Goal: Transaction & Acquisition: Purchase product/service

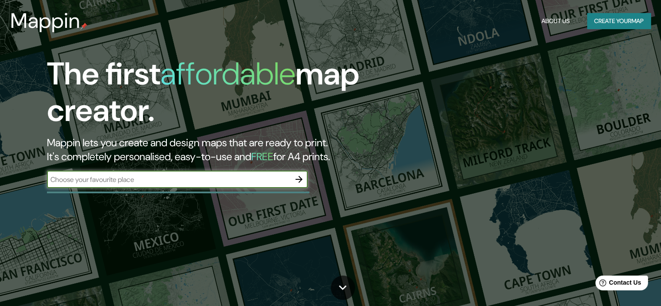
click at [107, 178] on input "text" at bounding box center [168, 179] width 243 height 10
click at [609, 24] on button "Create your map" at bounding box center [618, 21] width 63 height 16
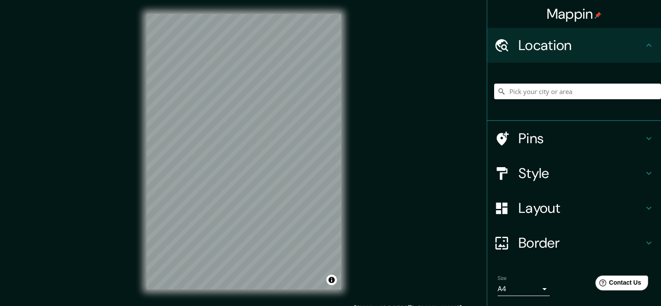
click at [544, 97] on input "Pick your city or area" at bounding box center [577, 91] width 167 height 16
click at [526, 90] on input "[GEOGRAPHIC_DATA], [GEOGRAPHIC_DATA], [GEOGRAPHIC_DATA]" at bounding box center [577, 91] width 167 height 16
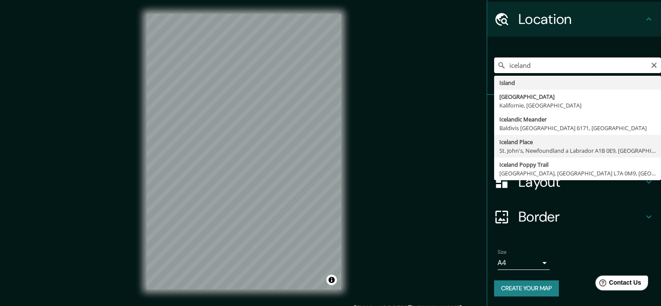
scroll to position [26, 0]
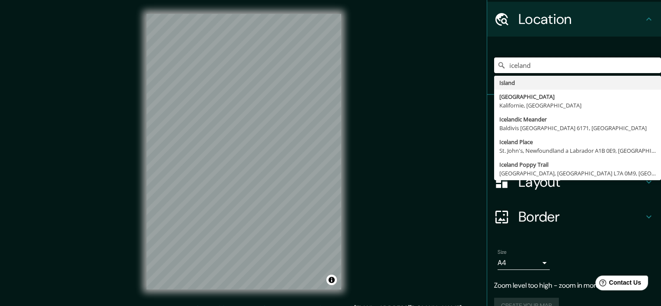
type input "iceland"
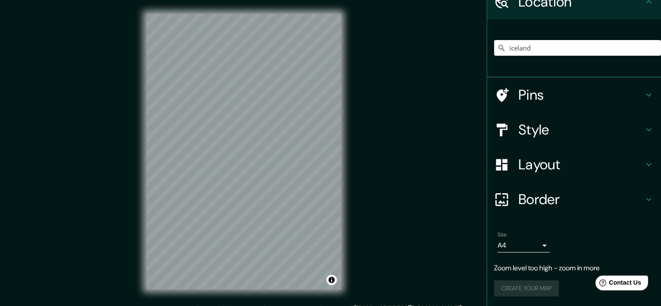
click at [563, 152] on div "Layout" at bounding box center [574, 164] width 174 height 35
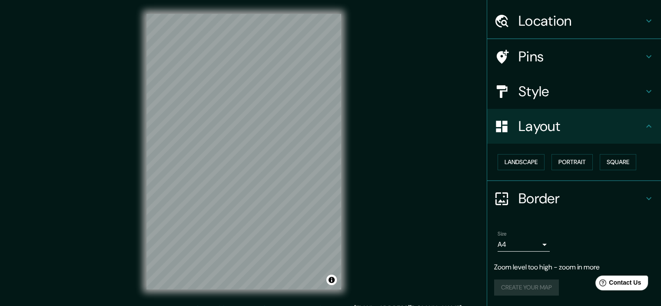
scroll to position [23, 0]
click at [562, 160] on button "Portrait" at bounding box center [572, 163] width 41 height 16
click at [518, 160] on button "Landscape" at bounding box center [521, 163] width 47 height 16
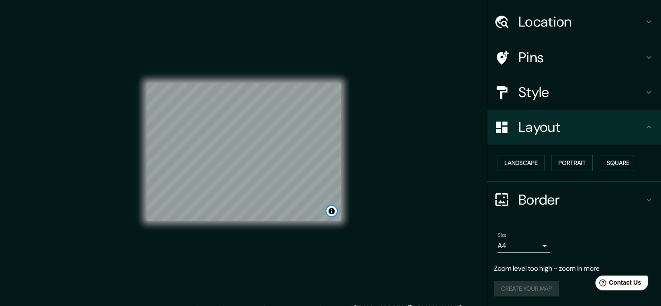
click at [329, 215] on button "Toggle attribution" at bounding box center [332, 211] width 10 height 10
click at [331, 213] on button "Toggle attribution" at bounding box center [332, 211] width 10 height 10
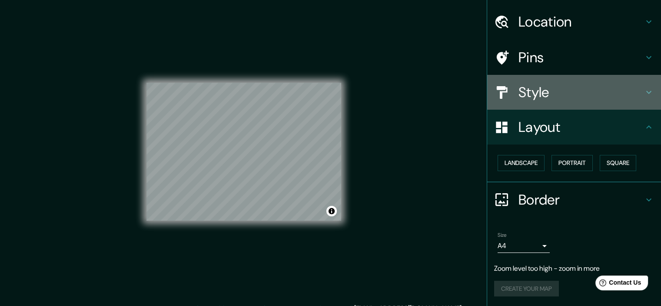
click at [531, 101] on div "Style" at bounding box center [574, 92] width 174 height 35
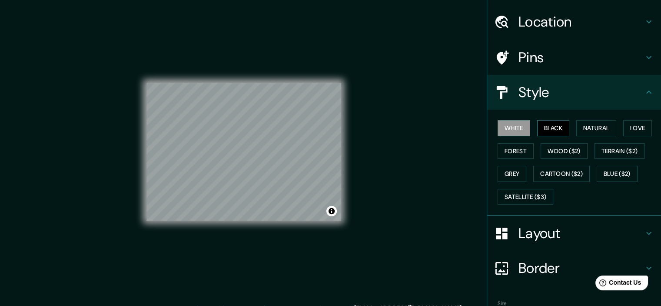
click at [544, 127] on button "Black" at bounding box center [553, 128] width 33 height 16
click at [510, 124] on button "White" at bounding box center [514, 128] width 33 height 16
click at [600, 125] on button "Natural" at bounding box center [597, 128] width 40 height 16
click at [508, 121] on button "White" at bounding box center [514, 128] width 33 height 16
click at [557, 151] on button "Wood ($2)" at bounding box center [564, 151] width 47 height 16
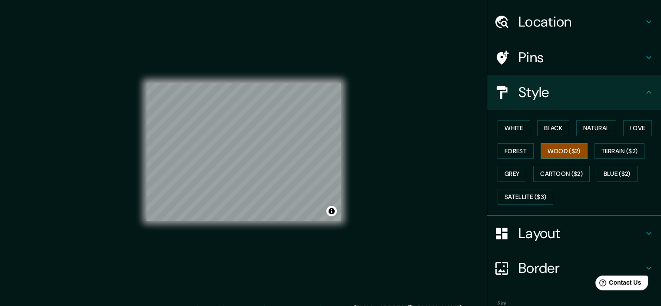
click at [557, 151] on button "Wood ($2)" at bounding box center [564, 151] width 47 height 16
click at [513, 131] on button "White" at bounding box center [514, 128] width 33 height 16
click at [635, 93] on h4 "Style" at bounding box center [581, 91] width 125 height 17
click at [616, 62] on h4 "Pins" at bounding box center [581, 57] width 125 height 17
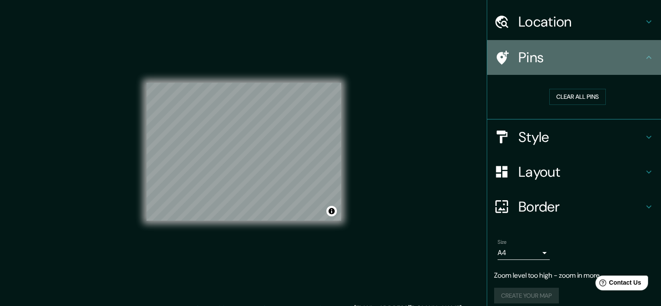
click at [610, 61] on h4 "Pins" at bounding box center [581, 57] width 125 height 17
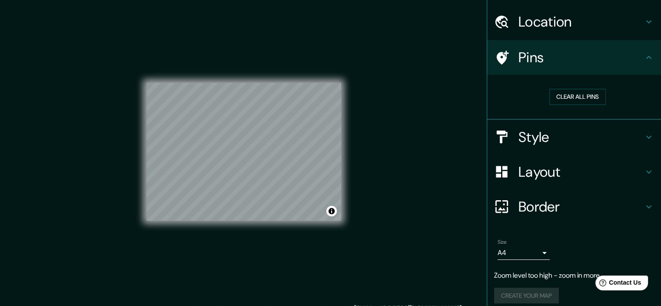
click at [621, 29] on h4 "Location" at bounding box center [581, 21] width 125 height 17
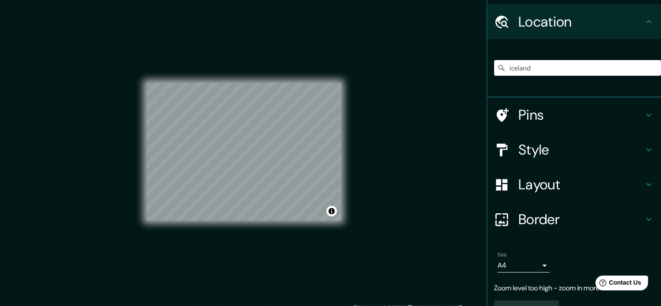
click at [621, 29] on h4 "Location" at bounding box center [581, 21] width 125 height 17
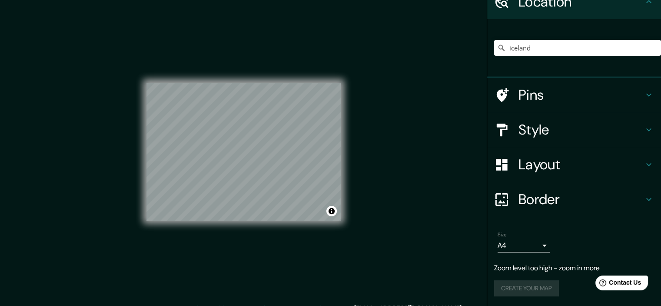
scroll to position [11, 0]
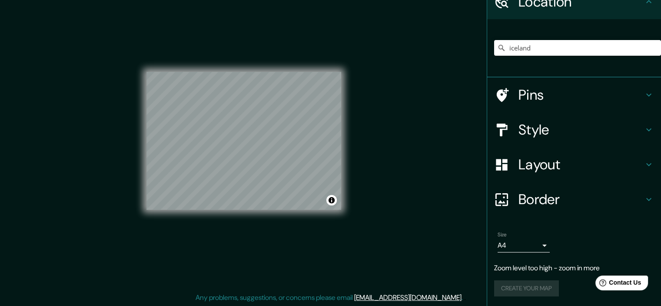
click at [593, 164] on h4 "Layout" at bounding box center [581, 164] width 125 height 17
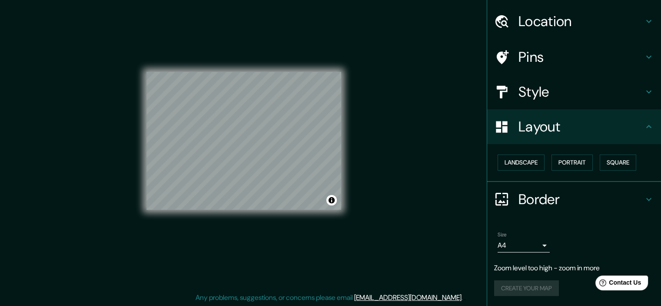
scroll to position [23, 0]
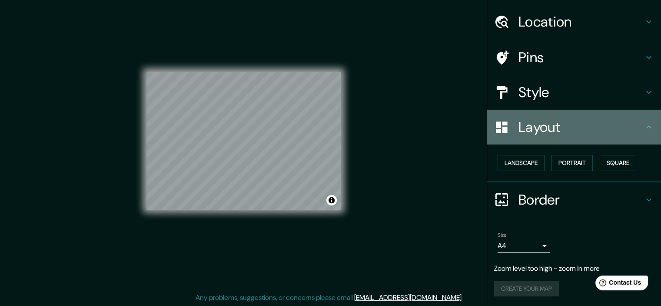
click at [603, 137] on div "Layout" at bounding box center [574, 127] width 174 height 35
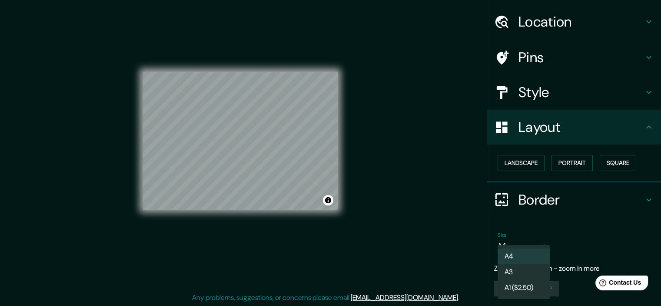
click at [531, 240] on body "Mappin Location [GEOGRAPHIC_DATA] [GEOGRAPHIC_DATA] [GEOGRAPHIC_DATA], [GEOGRAP…" at bounding box center [330, 142] width 661 height 306
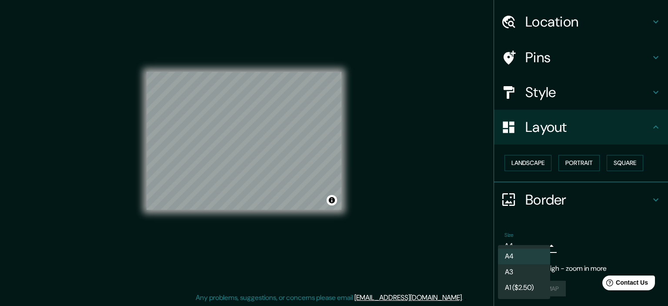
click at [562, 233] on div at bounding box center [334, 153] width 668 height 306
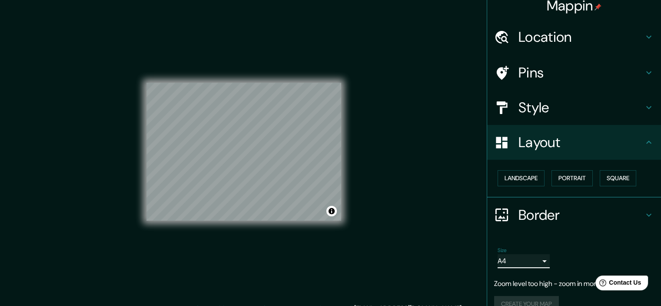
scroll to position [0, 0]
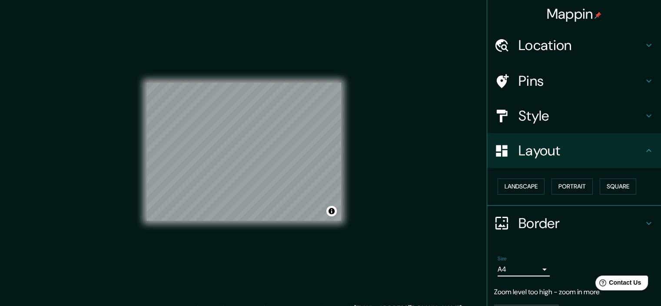
click at [594, 42] on h4 "Location" at bounding box center [581, 45] width 125 height 17
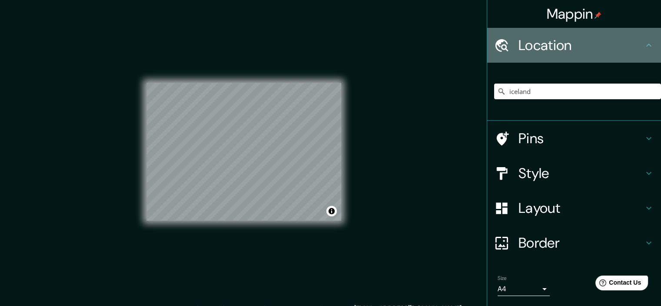
click at [594, 42] on h4 "Location" at bounding box center [581, 45] width 125 height 17
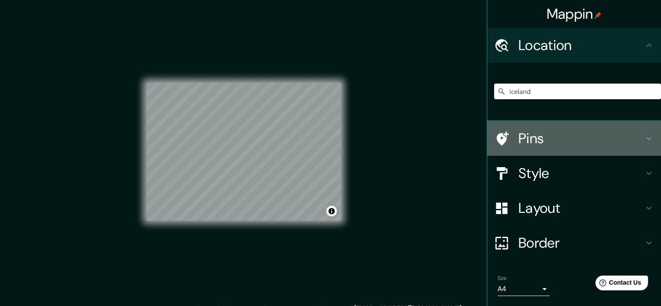
click at [578, 142] on h4 "Pins" at bounding box center [581, 138] width 125 height 17
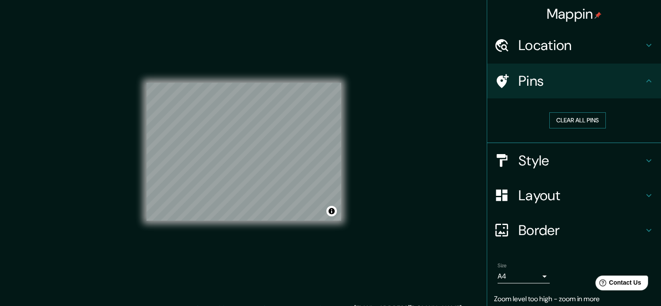
click at [574, 122] on button "Clear all pins" at bounding box center [578, 120] width 57 height 16
click at [271, 137] on div at bounding box center [271, 134] width 7 height 7
click at [565, 118] on button "Clear all pins" at bounding box center [578, 120] width 57 height 16
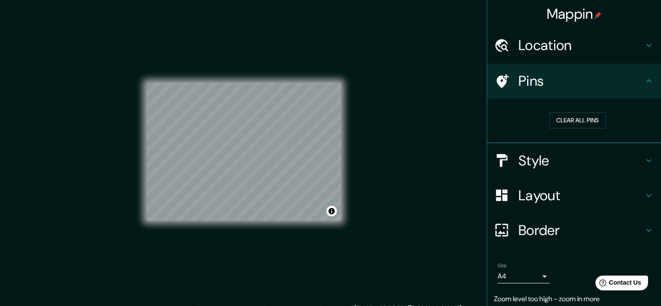
click at [536, 273] on body "Mappin Location [GEOGRAPHIC_DATA] [GEOGRAPHIC_DATA] [GEOGRAPHIC_DATA], [GEOGRAP…" at bounding box center [330, 153] width 661 height 306
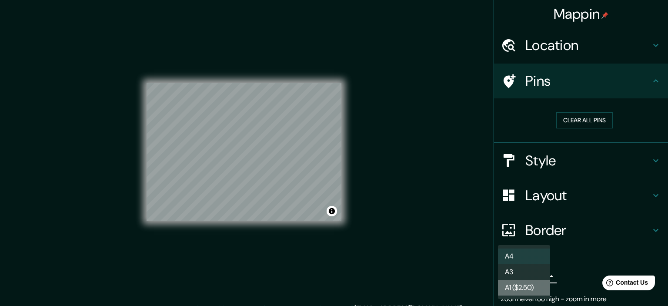
click at [525, 288] on li "A1 ($2.50)" at bounding box center [524, 288] width 52 height 16
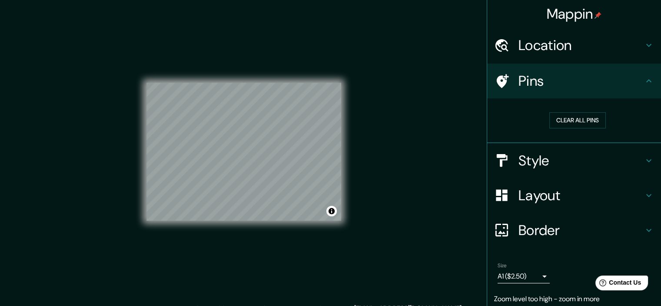
click at [521, 274] on body "Mappin Location [GEOGRAPHIC_DATA] [GEOGRAPHIC_DATA] [GEOGRAPHIC_DATA], [GEOGRAP…" at bounding box center [330, 153] width 661 height 306
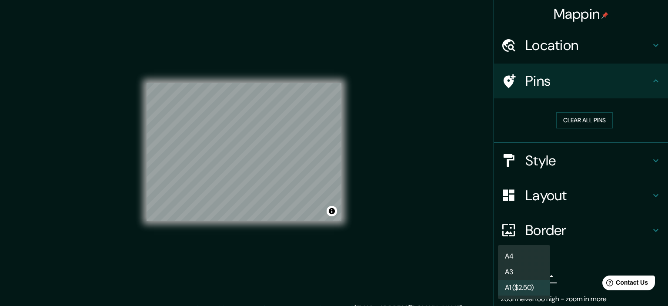
click at [515, 272] on li "A3" at bounding box center [524, 272] width 52 height 16
type input "a4"
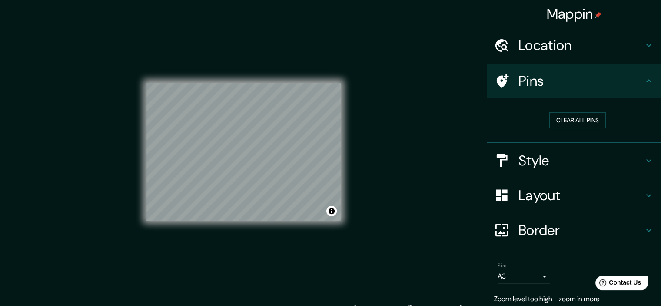
scroll to position [30, 0]
